Goal: Communication & Community: Answer question/provide support

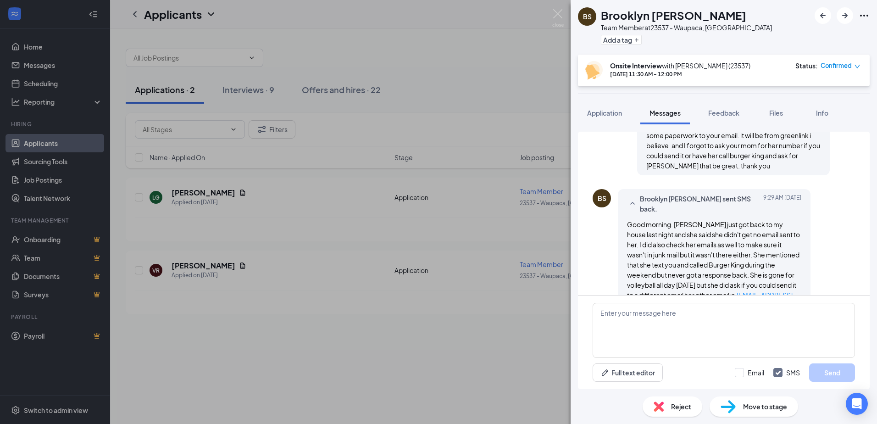
scroll to position [483, 0]
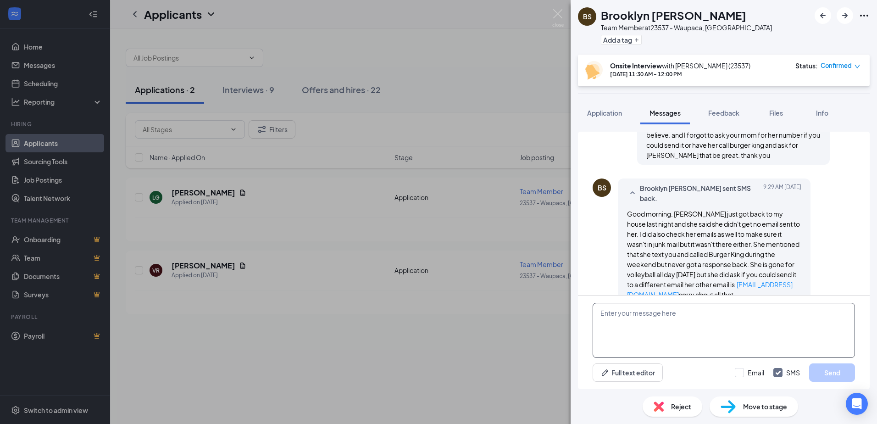
click at [774, 320] on textarea at bounding box center [724, 330] width 262 height 55
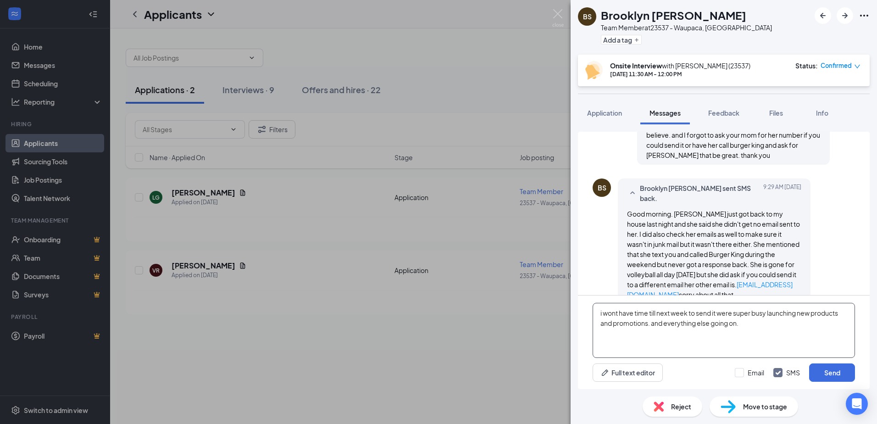
click at [743, 326] on textarea "i wont have time till next week to send it were super busy launching new produc…" at bounding box center [724, 330] width 262 height 55
click at [691, 311] on textarea "i didnt recieve any text or email from here. i wont have time till next week to…" at bounding box center [724, 330] width 262 height 55
click at [695, 311] on textarea "i didnt recieve any text or email from here. i wont have time till next week to…" at bounding box center [724, 330] width 262 height 55
click at [718, 313] on textarea "i didnt recieve any text or call from here. i wont have time till next week to …" at bounding box center [724, 330] width 262 height 55
click at [717, 314] on textarea "i didnt recieve any text or call from her. i wont have time till next week to s…" at bounding box center [724, 330] width 262 height 55
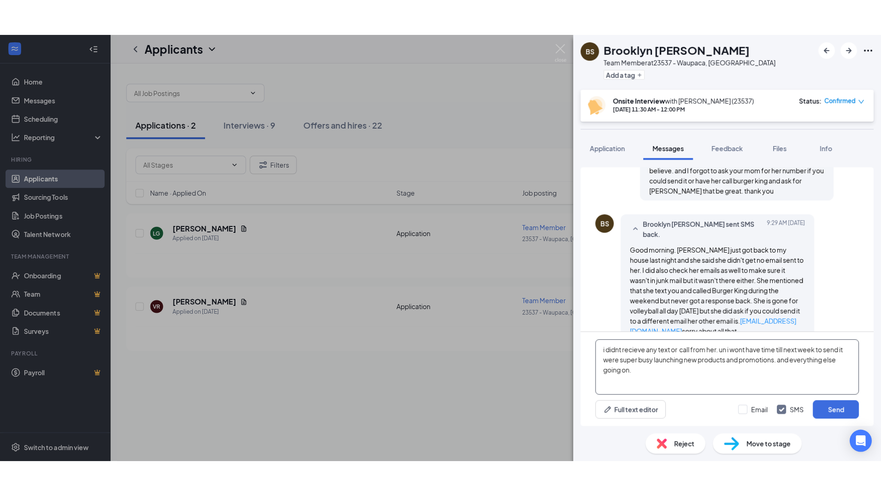
scroll to position [411, 0]
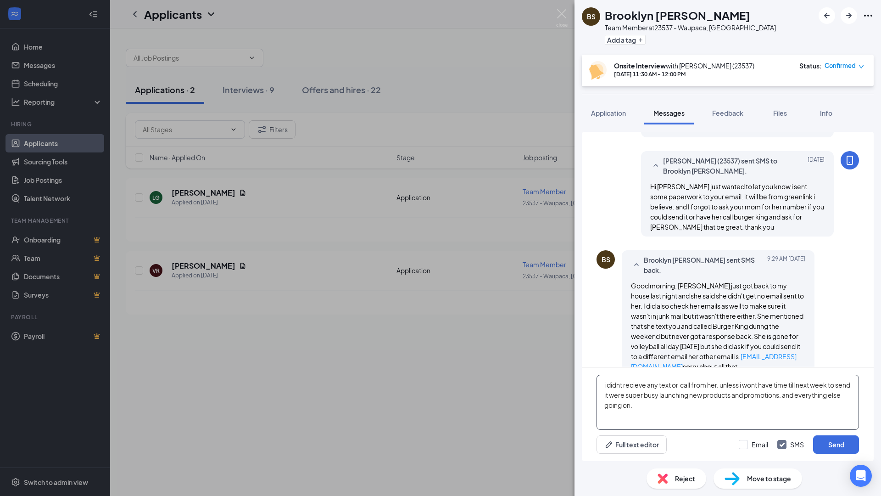
type textarea "i didnt recieve any text or call from her. unless i wont have time till next we…"
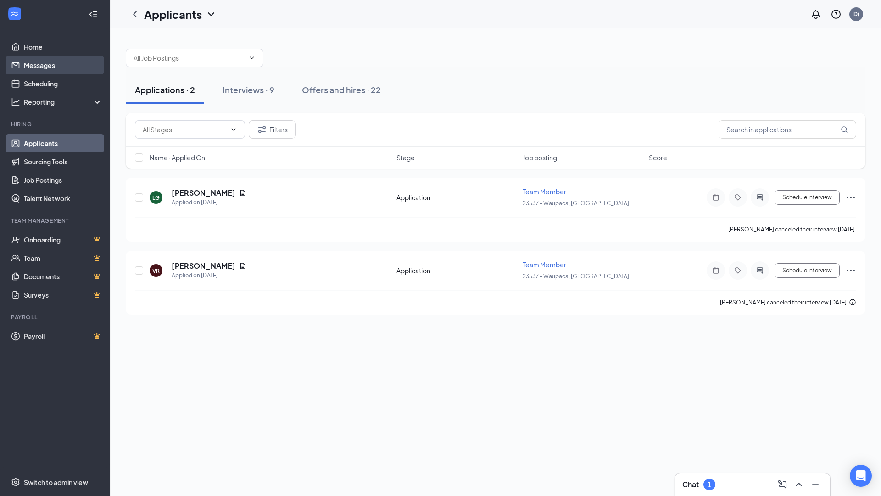
click at [79, 66] on link "Messages" at bounding box center [63, 65] width 78 height 18
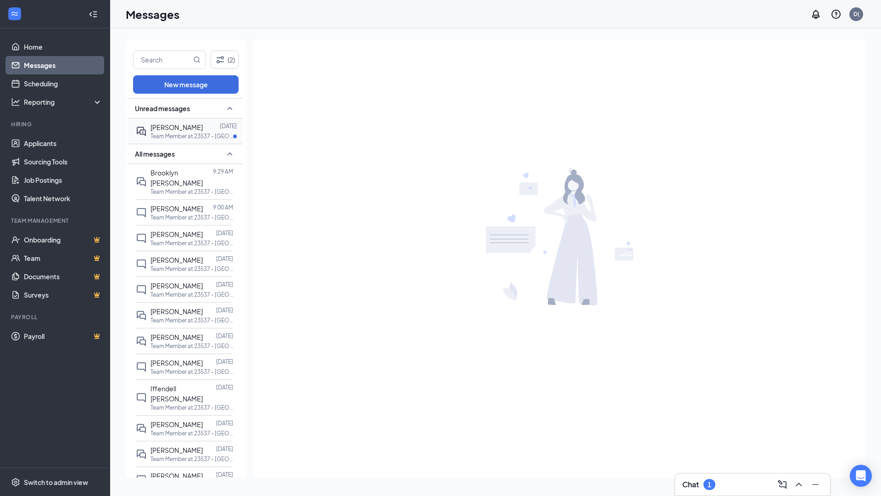
click at [189, 134] on p "Team Member at 23537 - [GEOGRAPHIC_DATA], [GEOGRAPHIC_DATA]" at bounding box center [191, 136] width 83 height 8
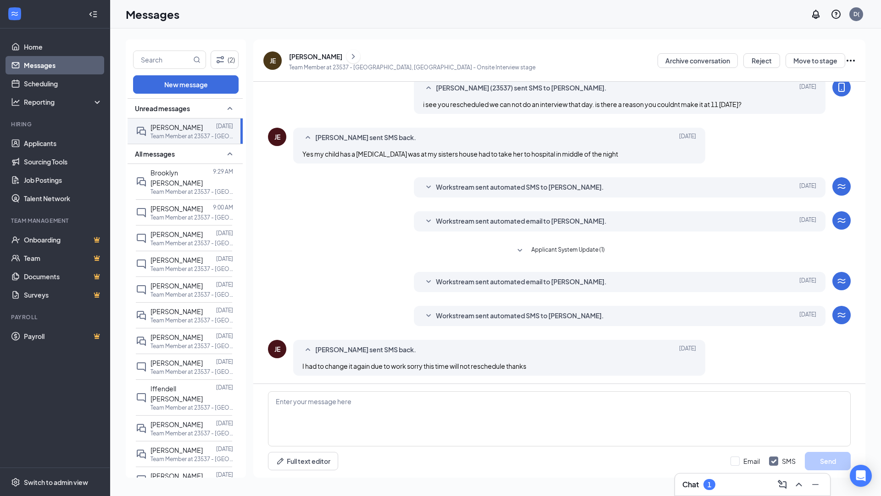
scroll to position [107, 0]
click at [165, 177] on div "Brooklyn [PERSON_NAME]" at bounding box center [181, 177] width 62 height 20
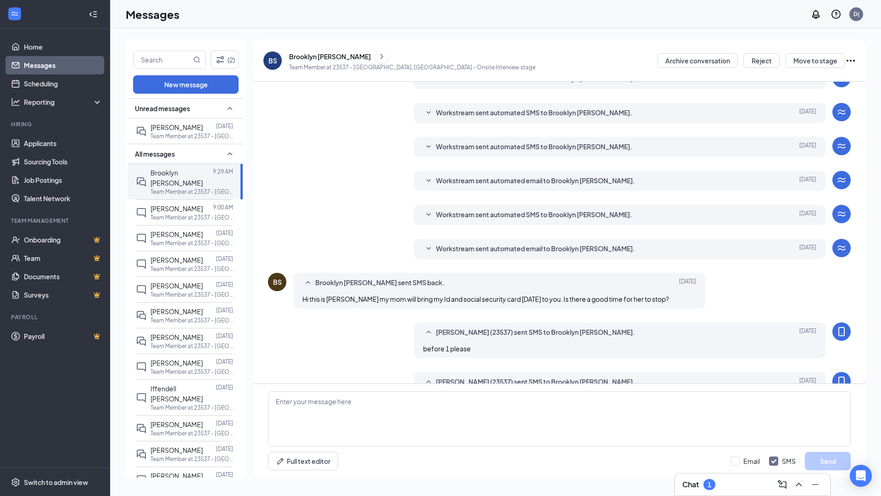
scroll to position [180, 0]
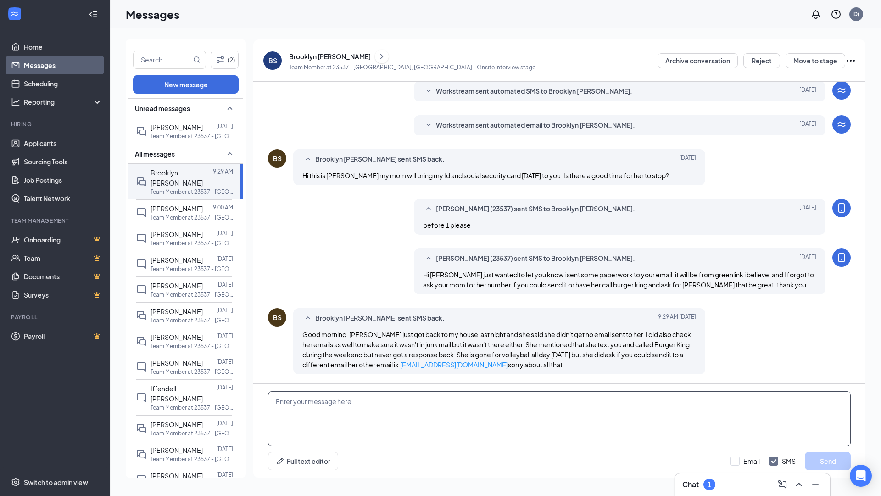
click at [685, 409] on textarea at bounding box center [559, 418] width 583 height 55
click at [509, 397] on textarea "i didnt recive a text or call unless she called after 4pm im only here tilll 4 …" at bounding box center [559, 418] width 583 height 55
drag, startPoint x: 507, startPoint y: 400, endPoint x: 572, endPoint y: 408, distance: 66.1
click at [507, 401] on textarea "i didnt recive a text or call unless she called after 4pm im only here tilll 4 …" at bounding box center [559, 418] width 583 height 55
click at [539, 404] on textarea "i didnt recive a text or call unless she called after 4pm im only here tilll 4 …" at bounding box center [559, 418] width 583 height 55
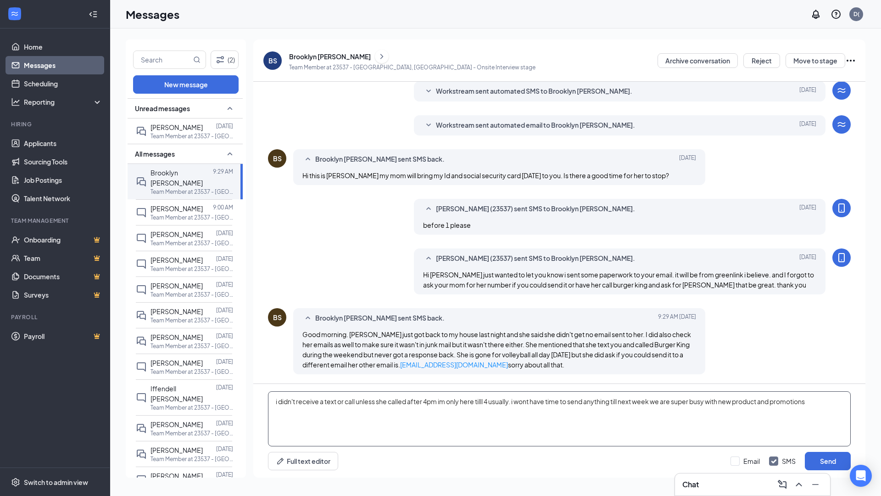
click at [818, 401] on textarea "i didn't receive a text or call unless she called after 4pm im only here tilll …" at bounding box center [559, 418] width 583 height 55
type textarea "i didn't receive a text or call unless she called after 4pm im only here tilll …"
click at [836, 423] on button "Send" at bounding box center [828, 460] width 46 height 18
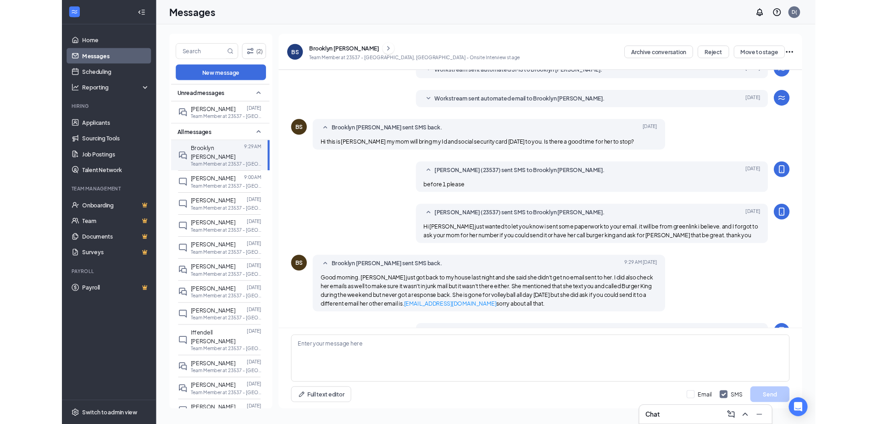
scroll to position [240, 0]
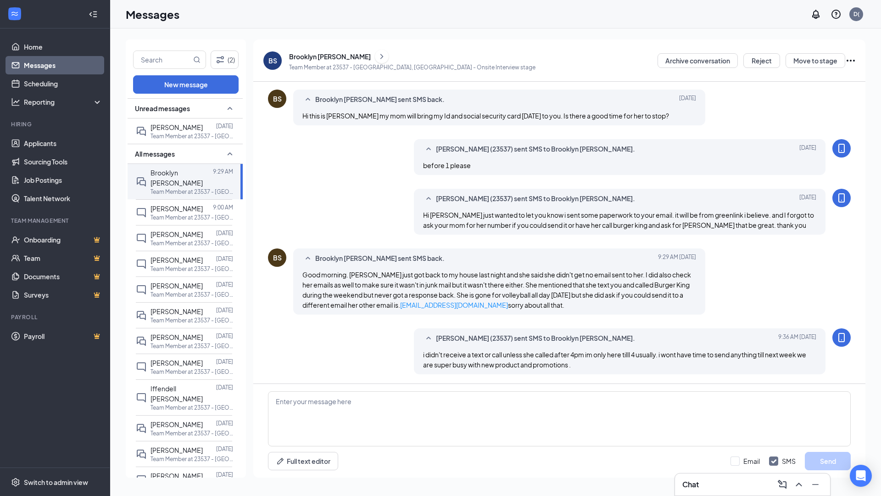
click at [660, 8] on div "Messages D(" at bounding box center [495, 14] width 771 height 28
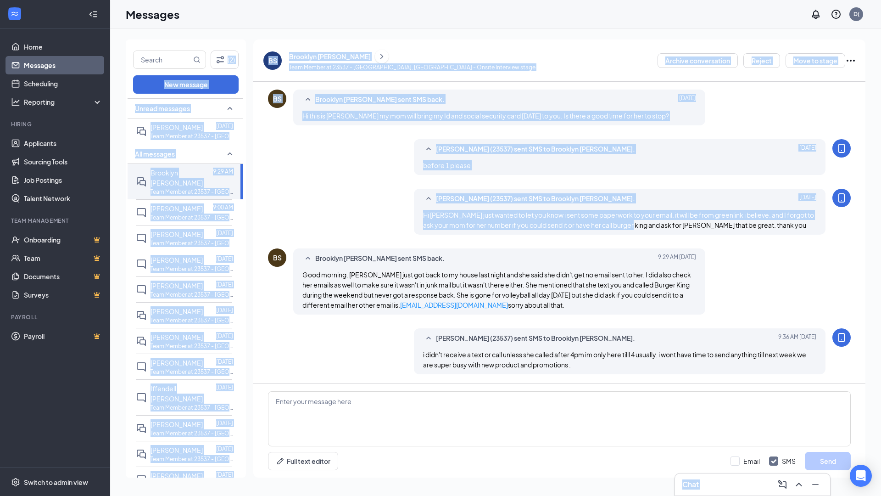
drag, startPoint x: 688, startPoint y: 3, endPoint x: 619, endPoint y: 214, distance: 221.8
click at [634, 223] on div "Messages D( Chat (2) New message Unread messages [PERSON_NAME] [DATE] Team Memb…" at bounding box center [495, 248] width 771 height 496
click at [328, 188] on div "Load earlier interactions (about 5 more) Workstream sent automated email to Bro…" at bounding box center [559, 117] width 583 height 531
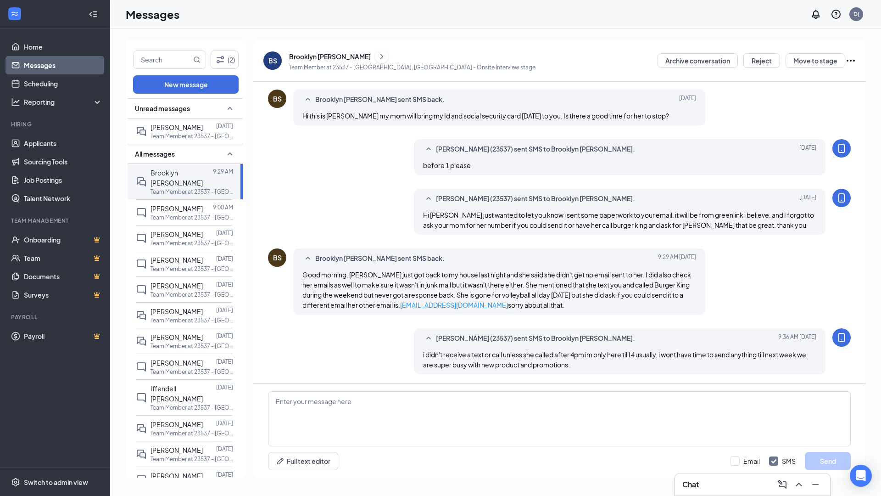
click at [317, 223] on div "[PERSON_NAME] (23537) sent SMS to Brooklyn [PERSON_NAME]. [DATE] Hi Brooklyn ju…" at bounding box center [559, 214] width 583 height 50
click at [59, 384] on ul "Home Messages Scheduling Reporting Hiring Applicants Sourcing Tools Job Posting…" at bounding box center [55, 247] width 110 height 439
click at [480, 0] on div "Messages D(" at bounding box center [495, 14] width 771 height 28
click at [479, 5] on div "Messages D(" at bounding box center [495, 14] width 771 height 28
